Goal: Information Seeking & Learning: Learn about a topic

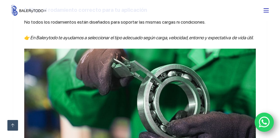
scroll to position [918, 0]
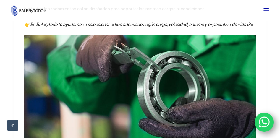
drag, startPoint x: 129, startPoint y: 31, endPoint x: 276, endPoint y: 38, distance: 147.3
click at [278, 38] on div "Compartir Uno de los principales enemigos silenciosos de los rodamientos en la …" at bounding box center [140, 127] width 280 height 1813
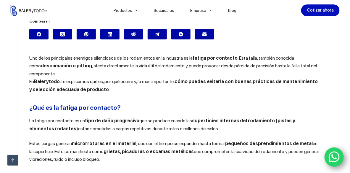
scroll to position [185, 0]
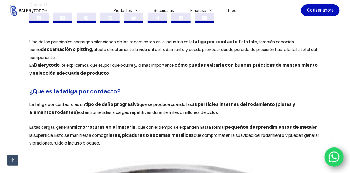
drag, startPoint x: 81, startPoint y: 104, endPoint x: 184, endPoint y: 112, distance: 103.3
click at [184, 115] on p "La fatiga por contacto es un tipo de daño progresivo que se produce cuando las …" at bounding box center [175, 108] width 292 height 16
click at [185, 111] on span "están sometidas a cargas repetitivas durante miles o millones de ciclos." at bounding box center [148, 112] width 141 height 6
drag, startPoint x: 83, startPoint y: 102, endPoint x: 195, endPoint y: 141, distance: 119.1
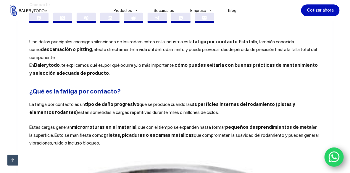
copy div "tipo de daño progresivo que se produce cuando las superficies internas del roda…"
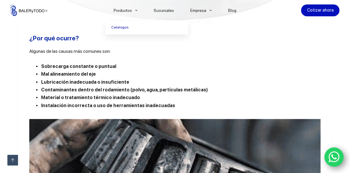
scroll to position [481, 0]
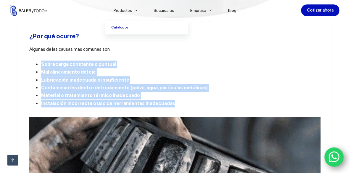
drag, startPoint x: 39, startPoint y: 65, endPoint x: 165, endPoint y: 105, distance: 131.6
click at [165, 105] on ul "Sobrecarga constante o puntual Mal alineamiento del eje Lubricación inadecuada …" at bounding box center [175, 83] width 292 height 47
copy ul "Sobrecarga constante o puntual Mal alineamiento del eje Lubricación inadecuada …"
